Goal: Task Accomplishment & Management: Manage account settings

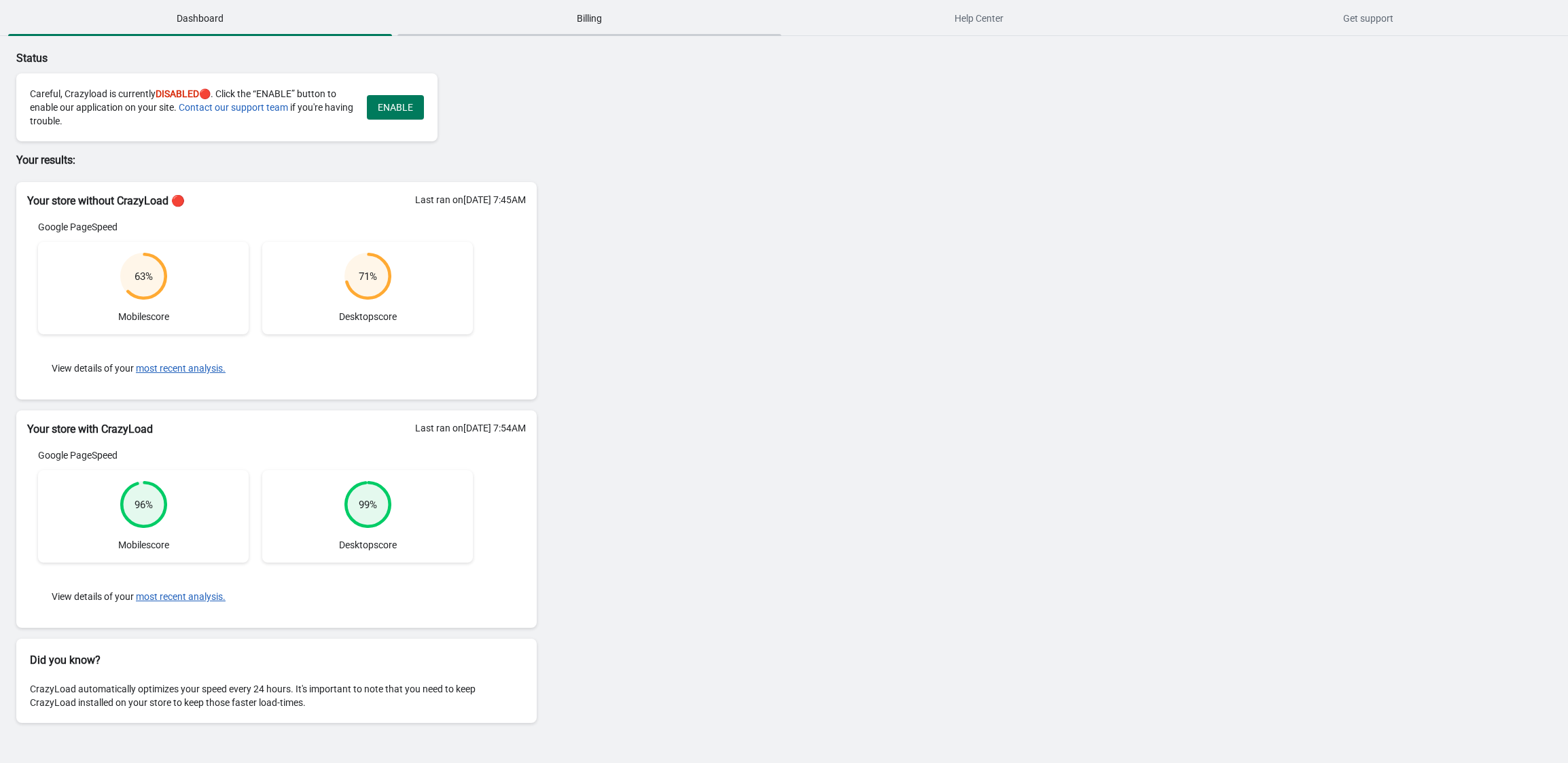
click at [588, 17] on span "Billing" at bounding box center [589, 18] width 384 height 24
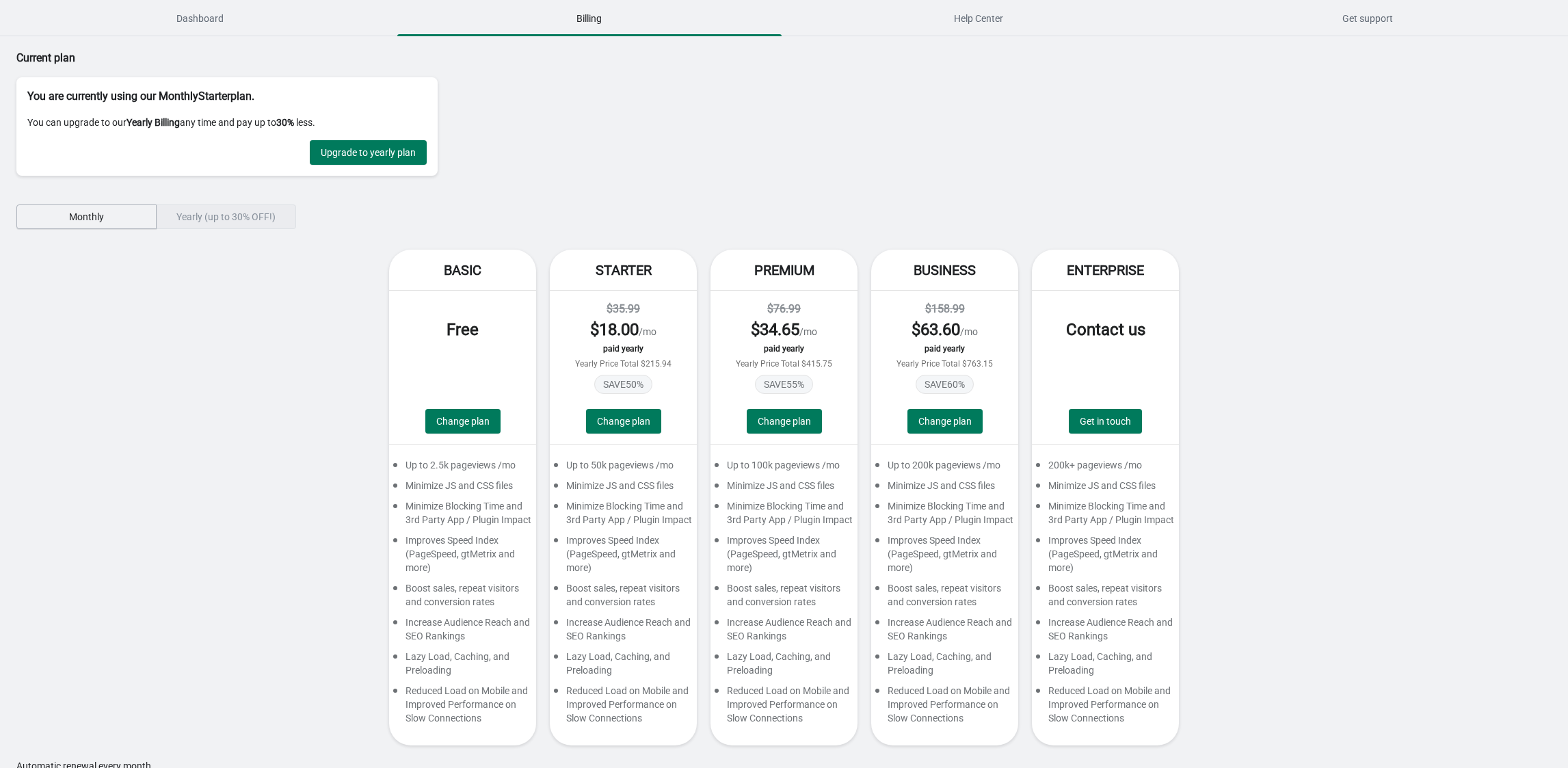
click at [87, 215] on span "Monthly" at bounding box center [86, 217] width 35 height 11
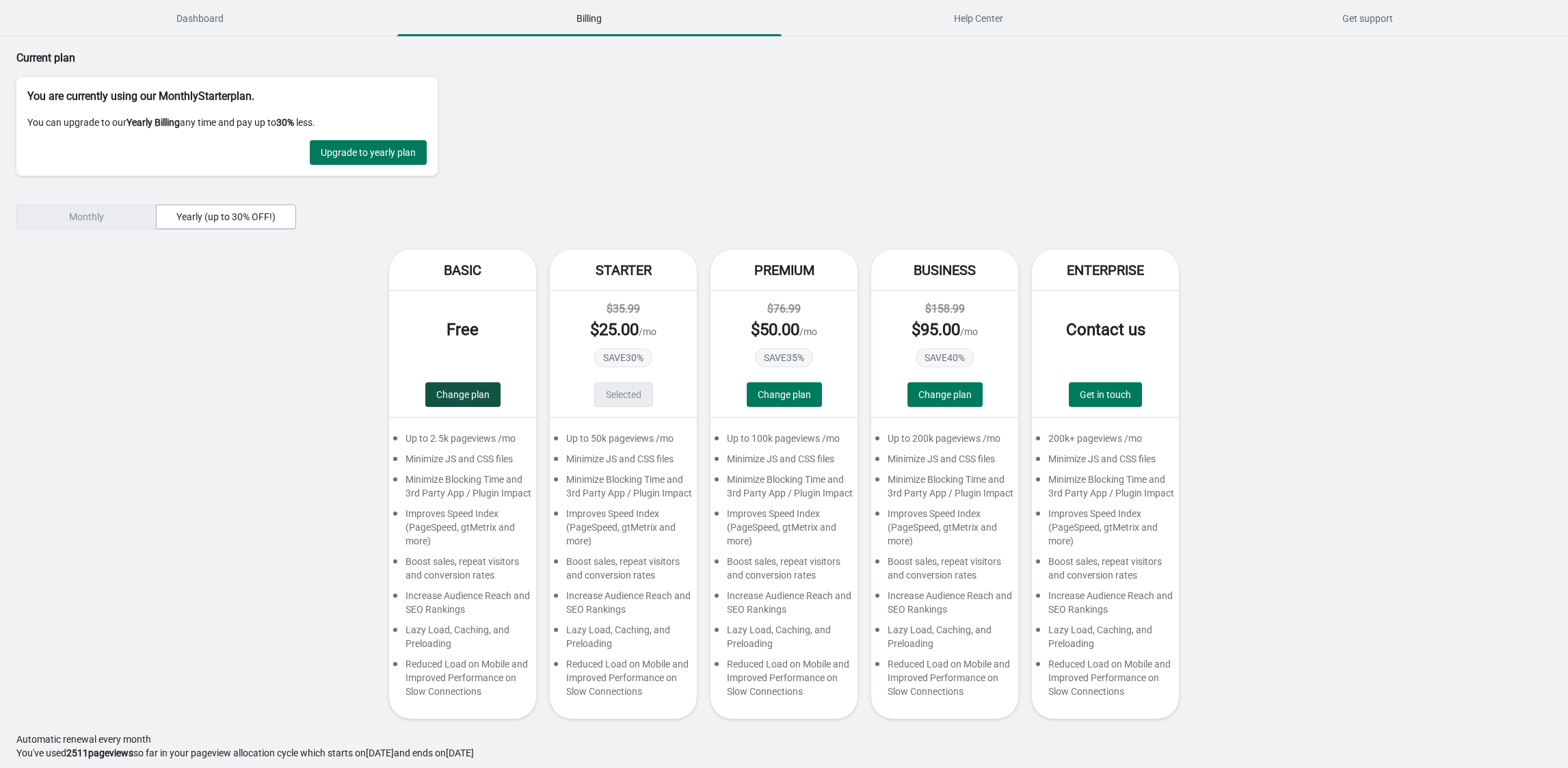
scroll to position [11, 0]
